Goal: Task Accomplishment & Management: Manage account settings

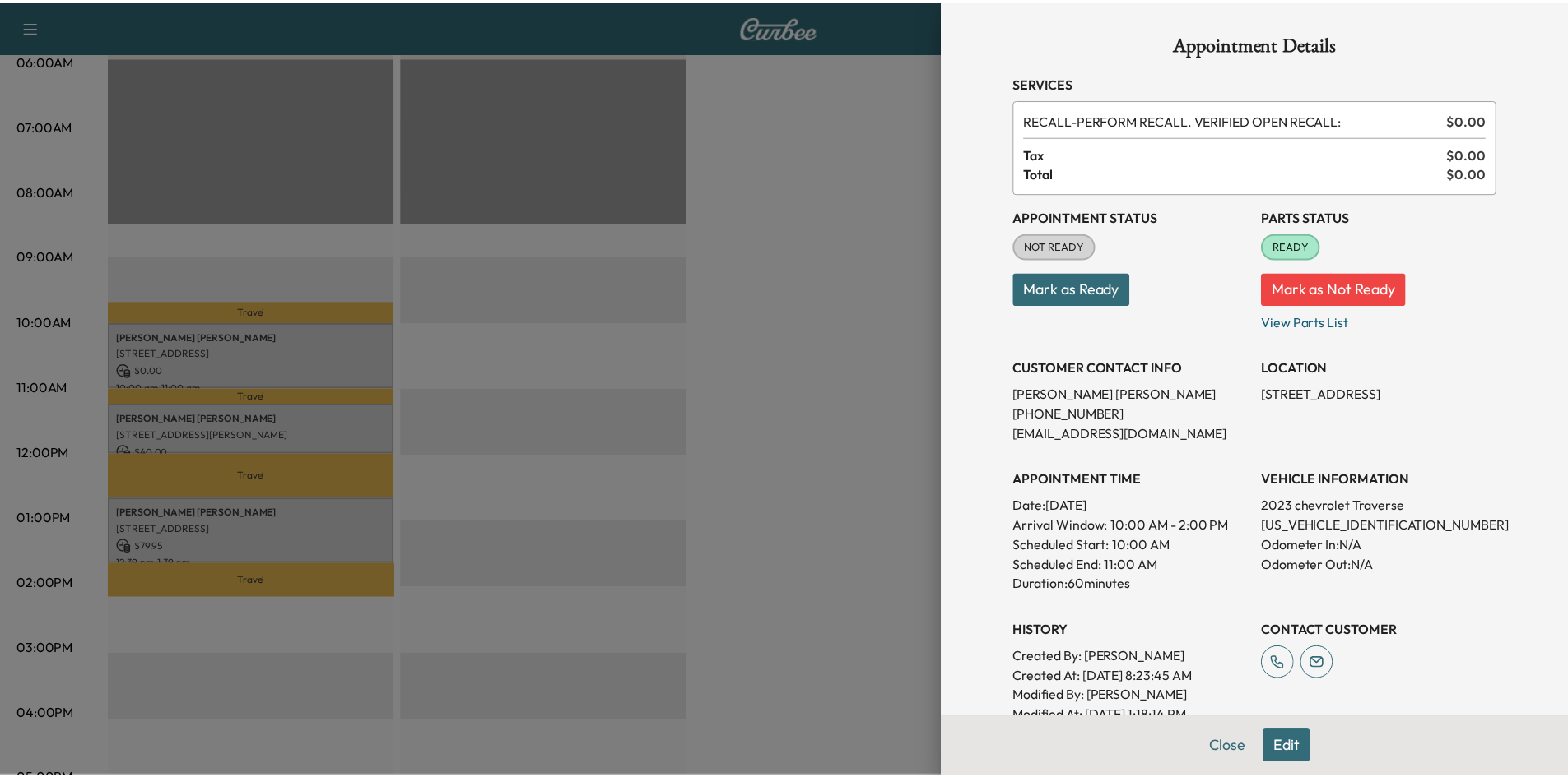
scroll to position [164, 0]
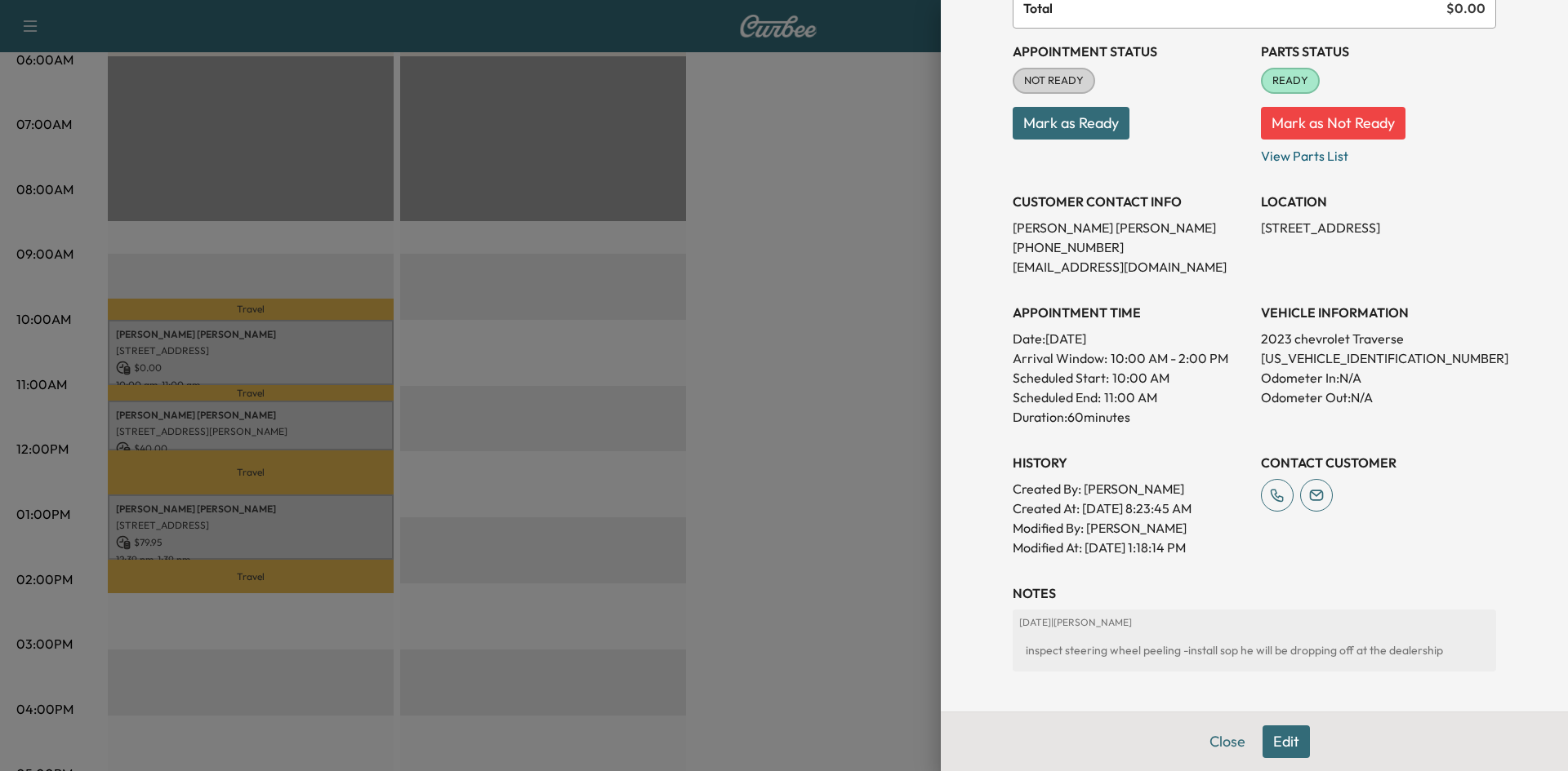
click at [852, 256] on div at bounding box center [784, 386] width 1568 height 771
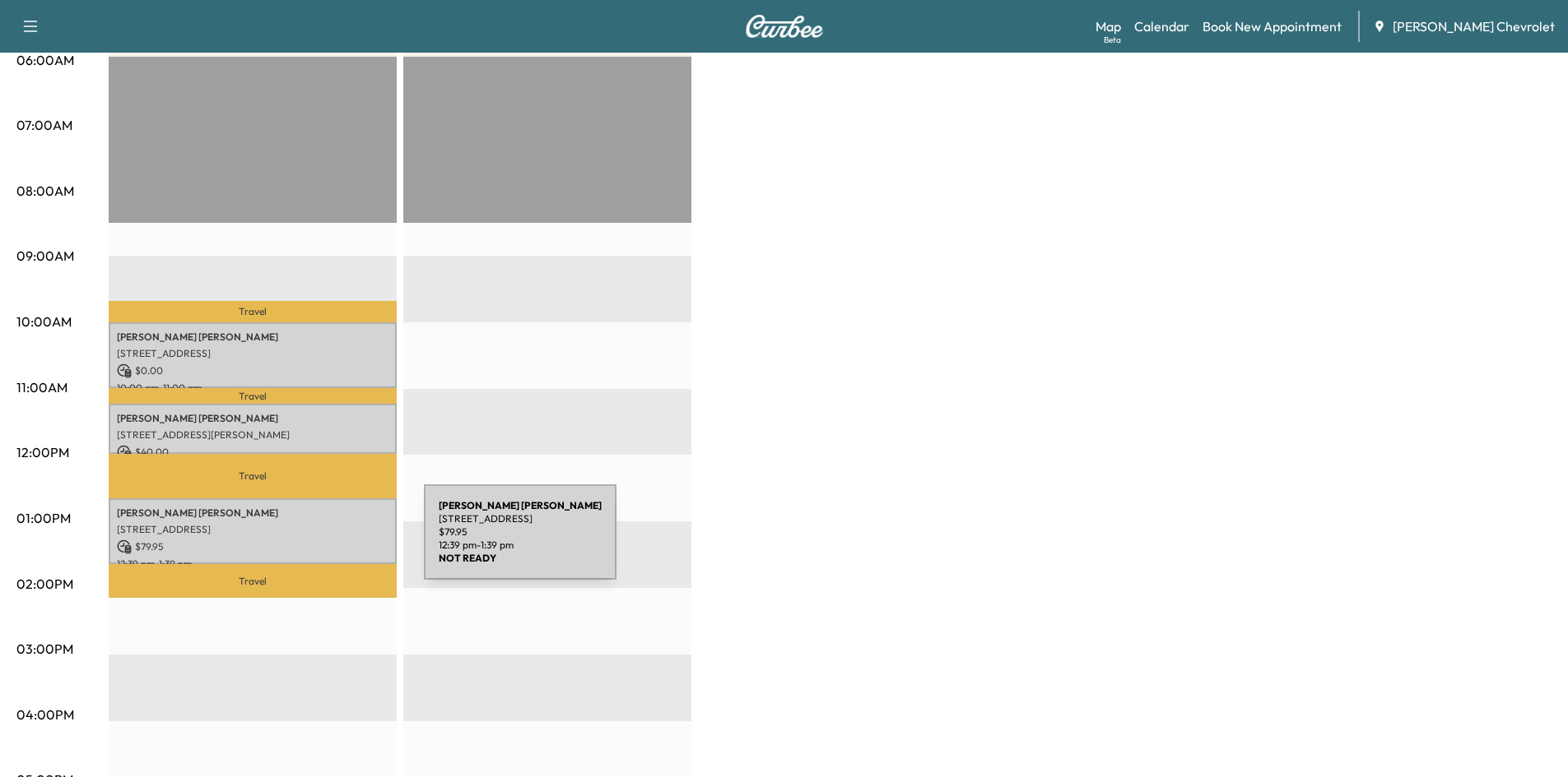
click at [300, 542] on p "$ 79.95" at bounding box center [252, 547] width 271 height 15
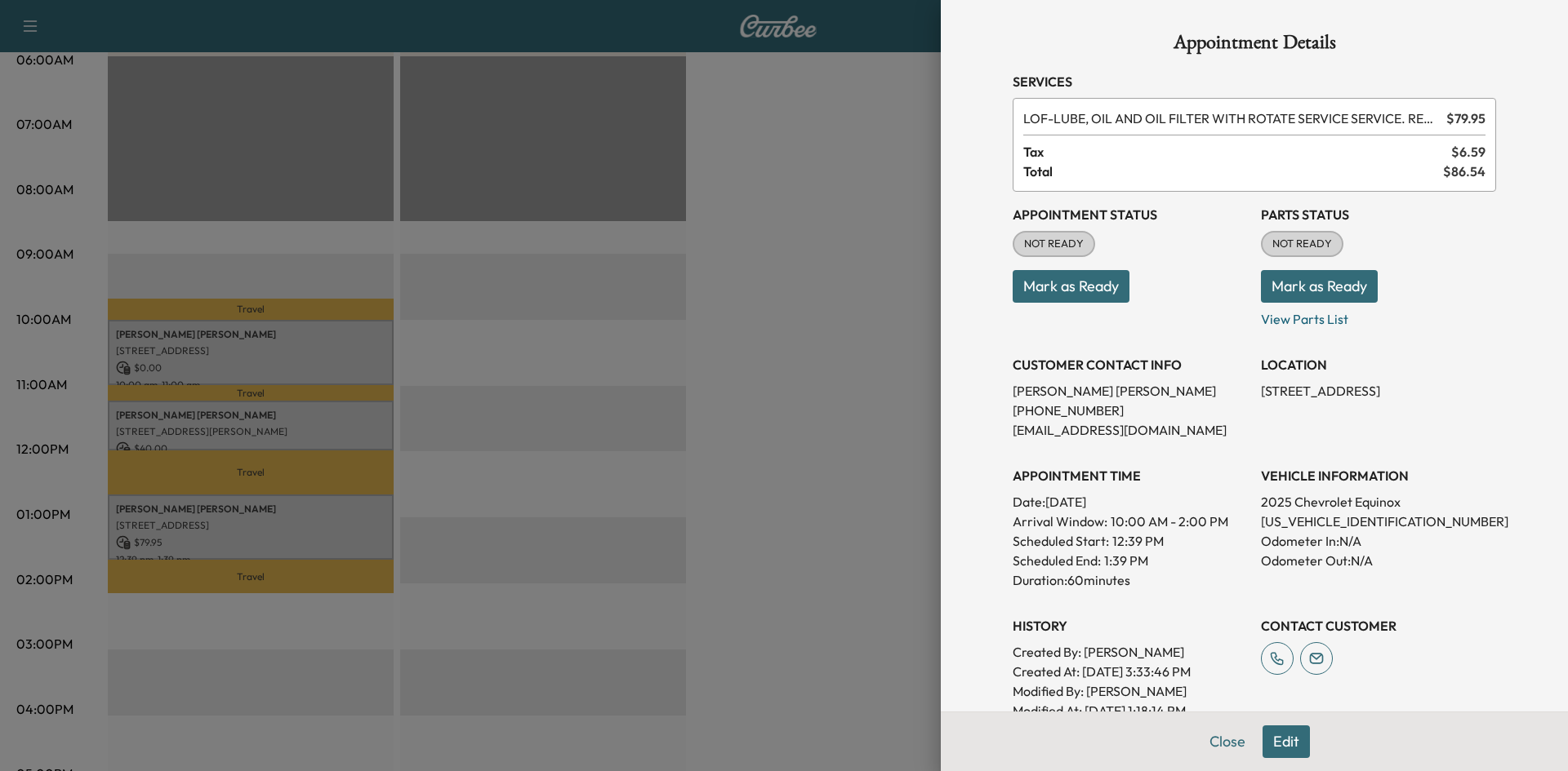
click at [1293, 283] on button "Mark as Ready" at bounding box center [1320, 287] width 116 height 33
click at [751, 340] on div at bounding box center [784, 386] width 1568 height 771
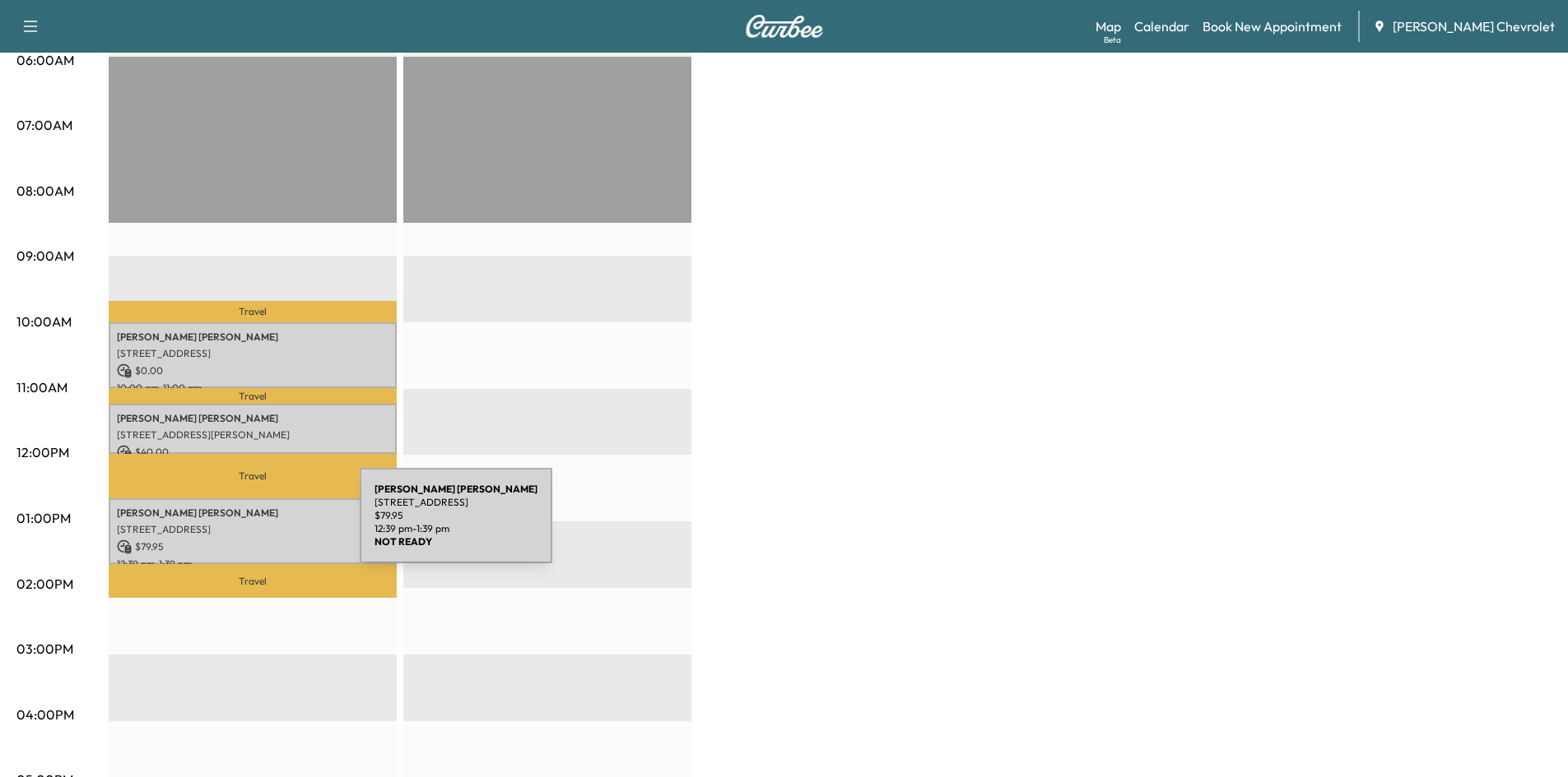
click at [238, 526] on p "[STREET_ADDRESS]" at bounding box center [252, 529] width 271 height 13
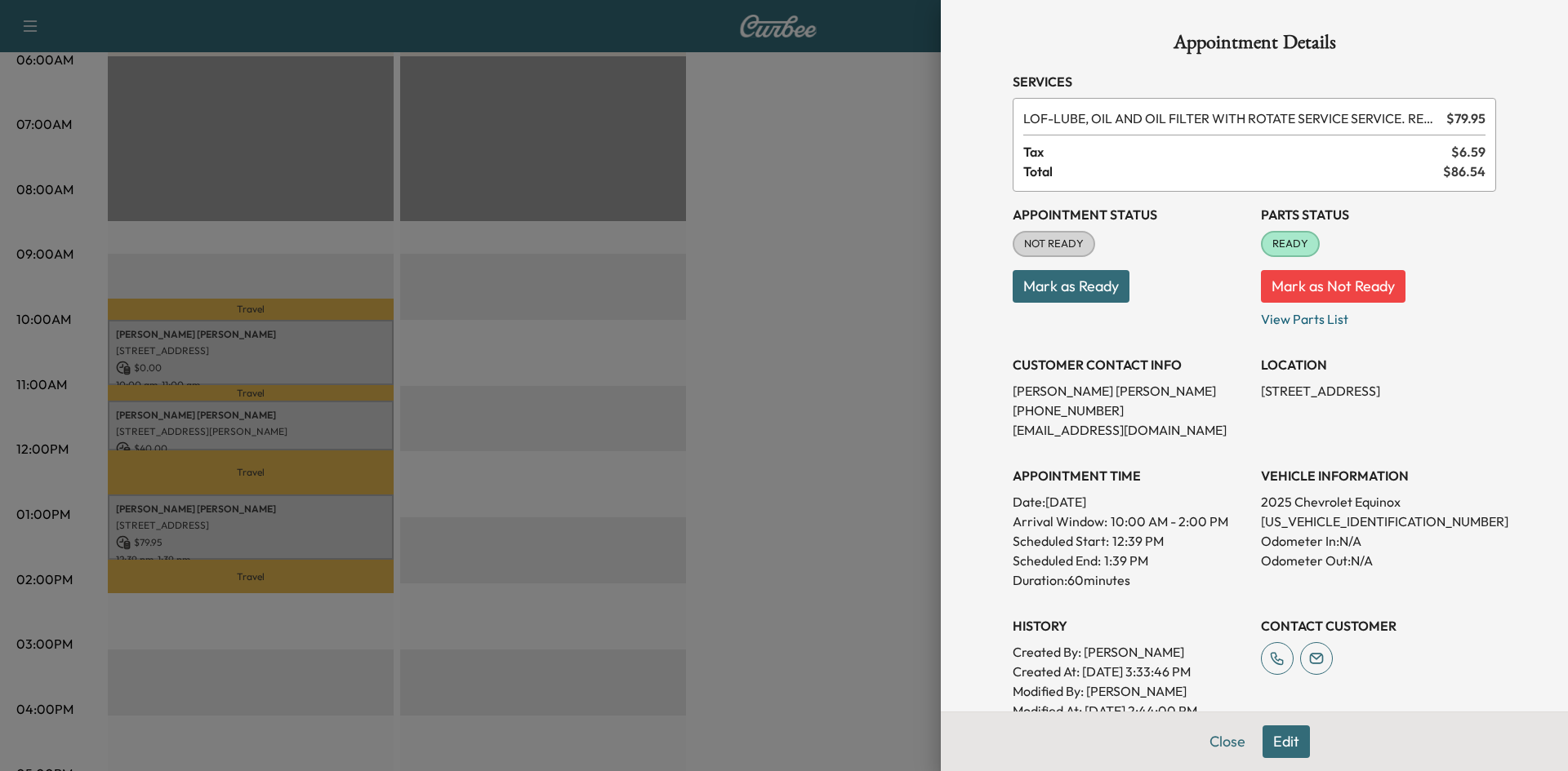
click at [902, 367] on div at bounding box center [784, 386] width 1568 height 771
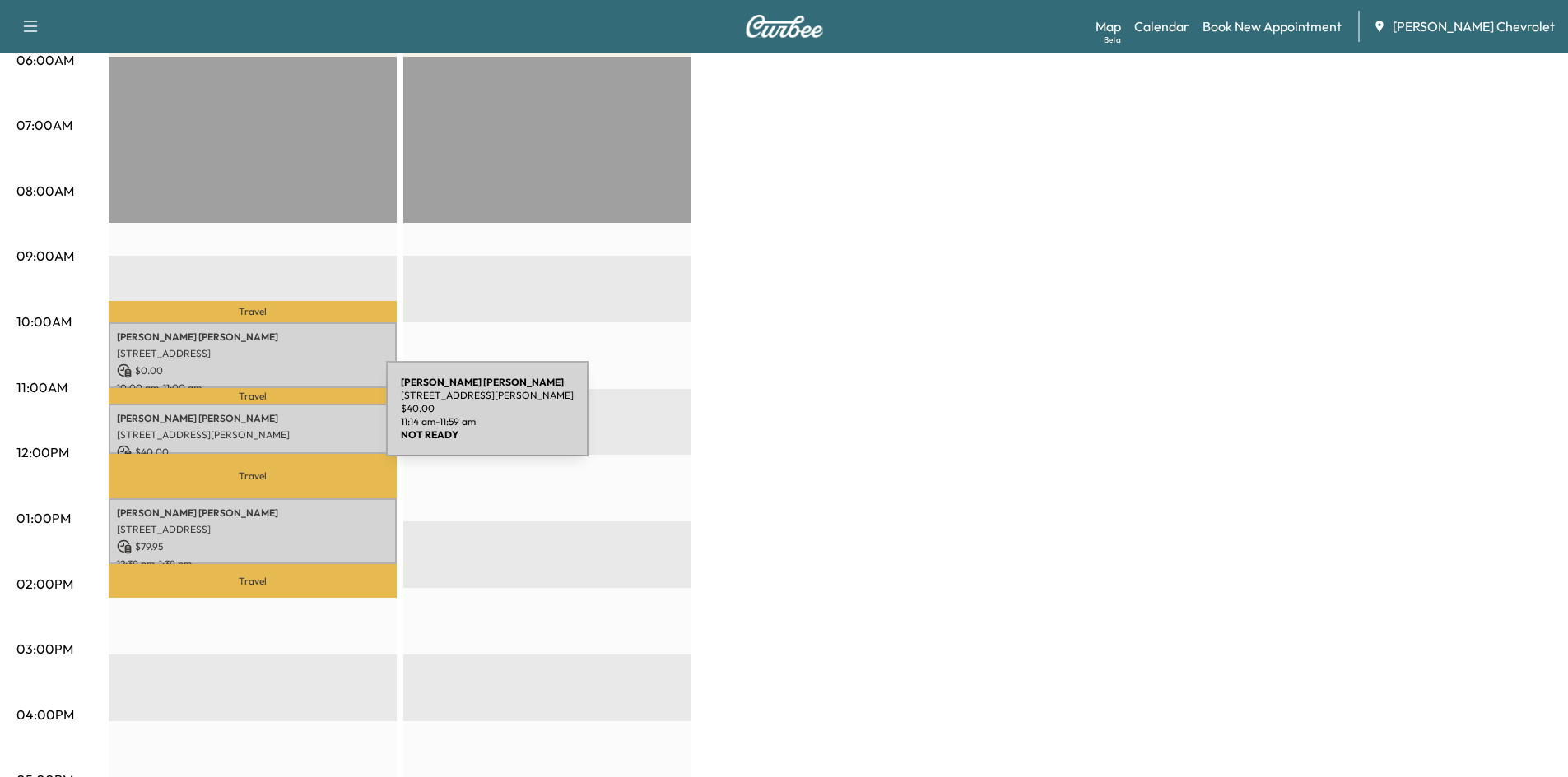
click at [250, 412] on p "[PERSON_NAME]" at bounding box center [252, 418] width 271 height 13
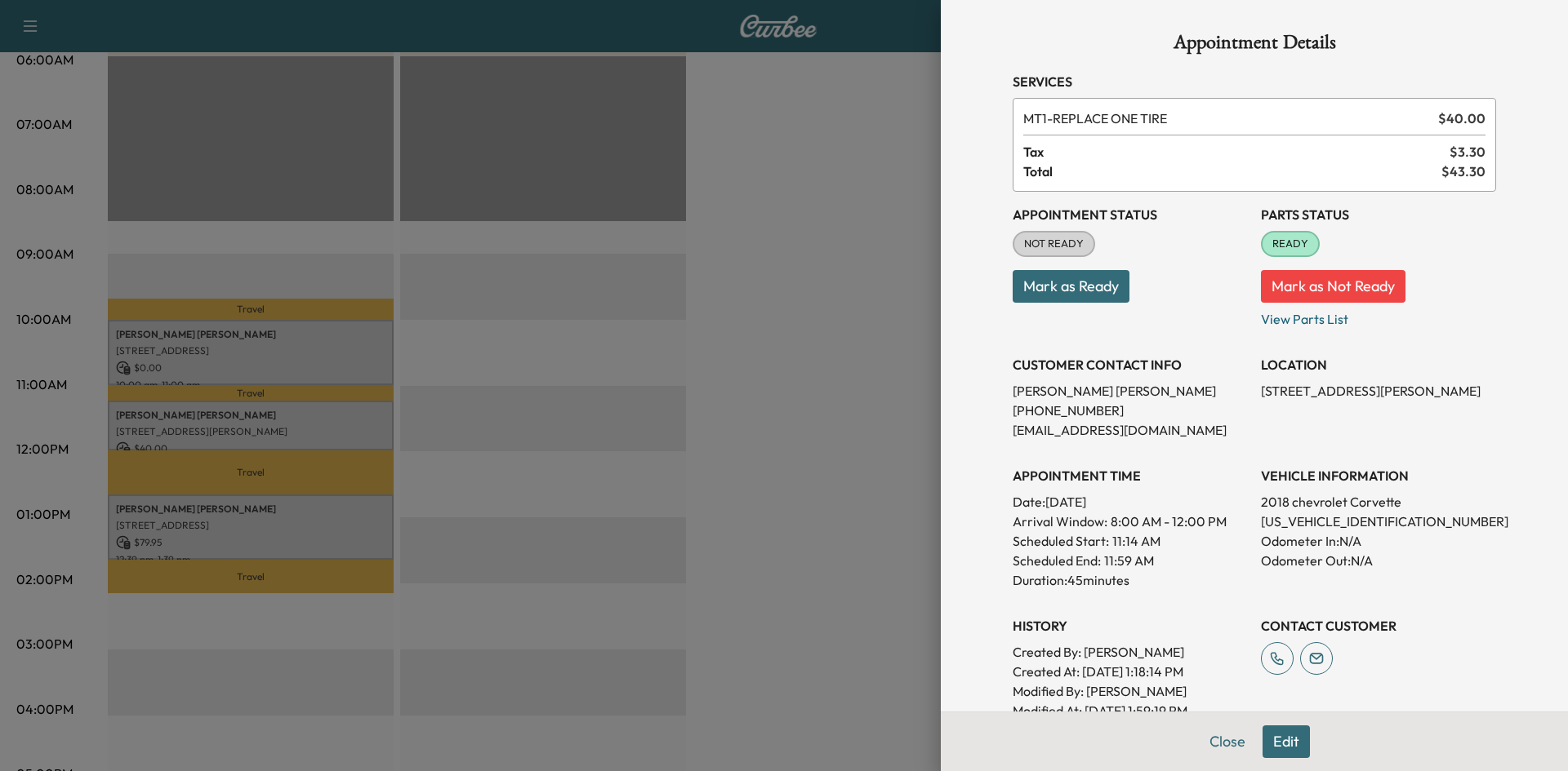
click at [892, 382] on div at bounding box center [784, 386] width 1568 height 771
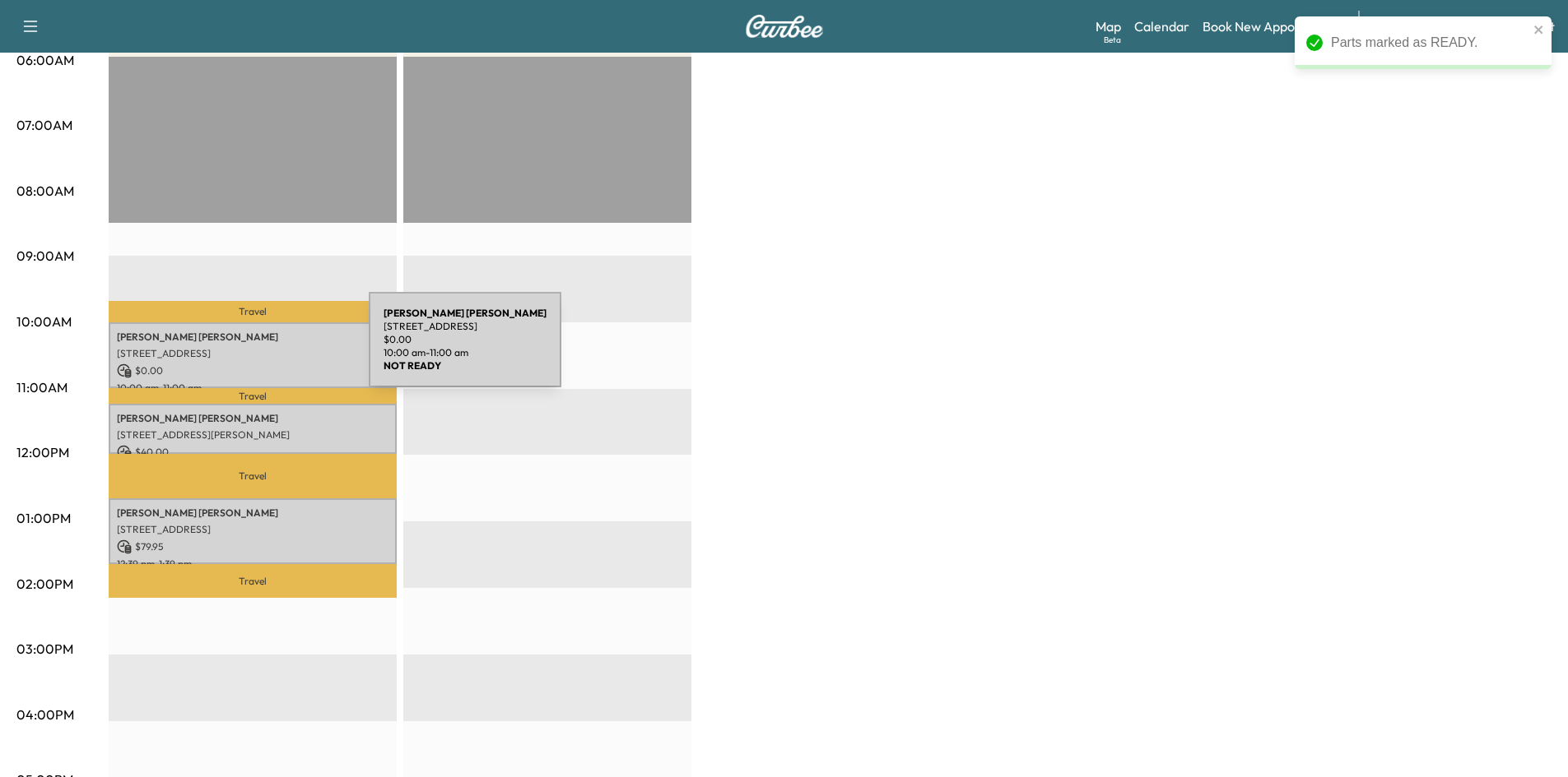
click at [245, 350] on p "[STREET_ADDRESS]" at bounding box center [252, 354] width 271 height 13
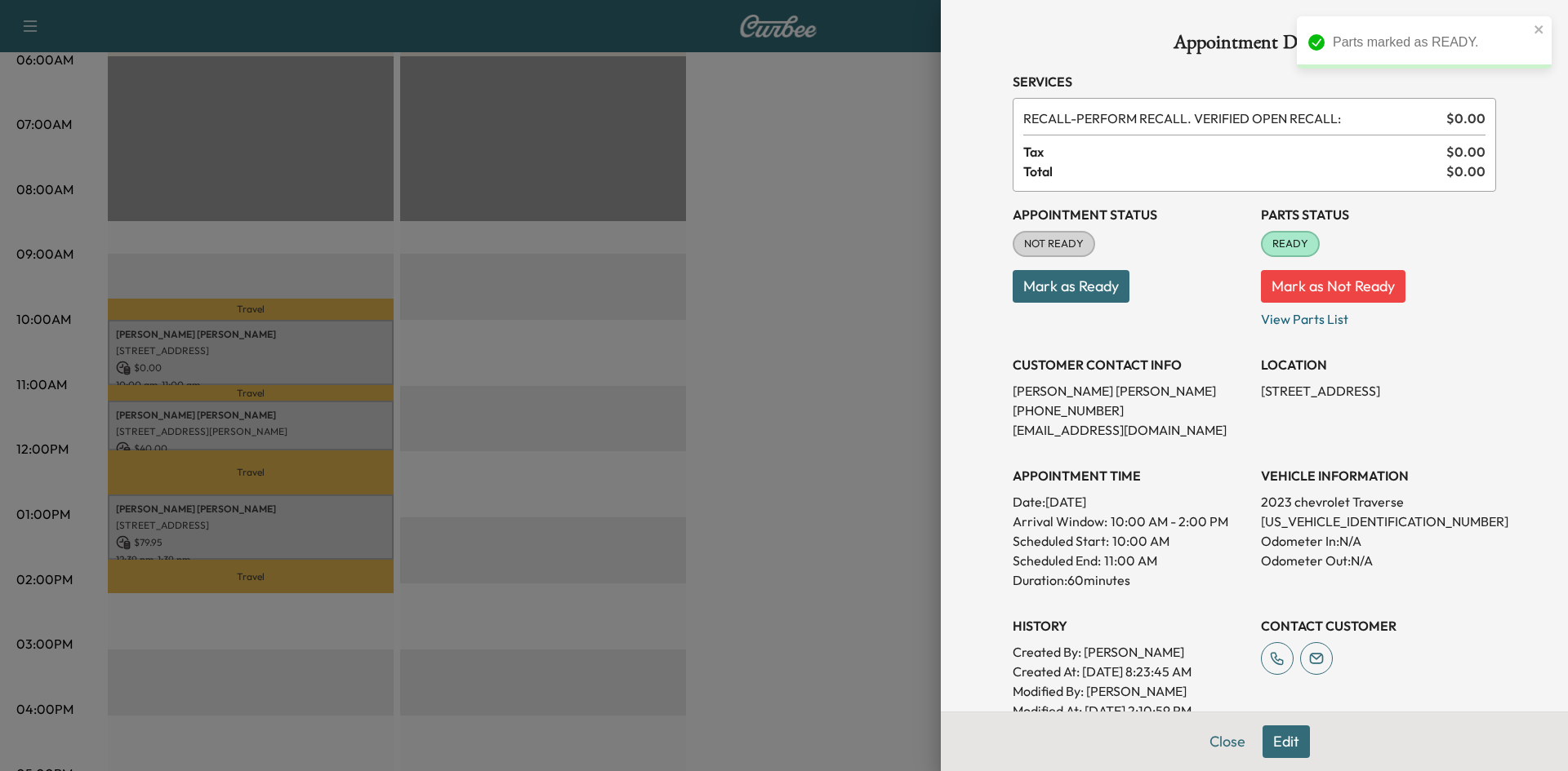
click at [808, 290] on div at bounding box center [784, 386] width 1568 height 771
